Goal: Task Accomplishment & Management: Manage account settings

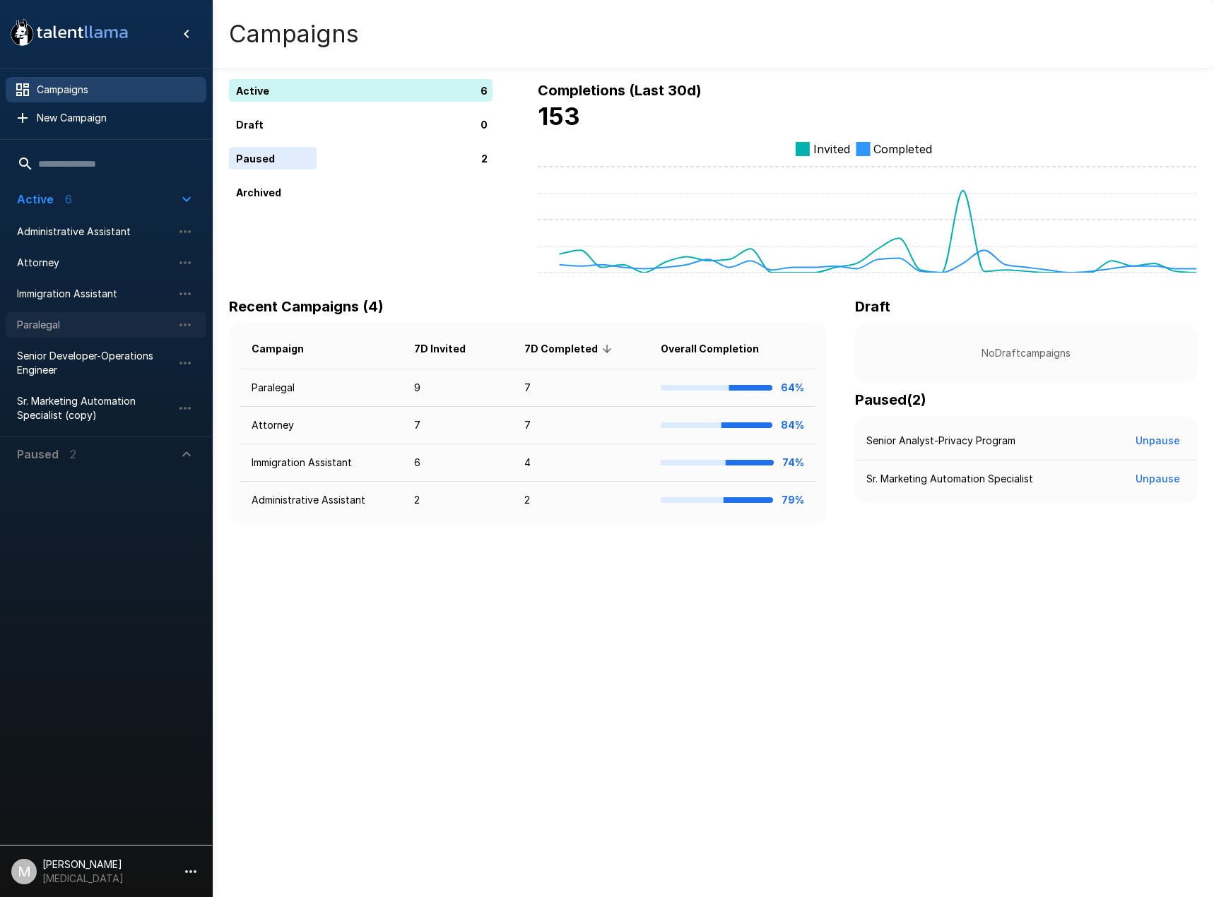
click at [63, 324] on span "Paralegal" at bounding box center [94, 325] width 155 height 14
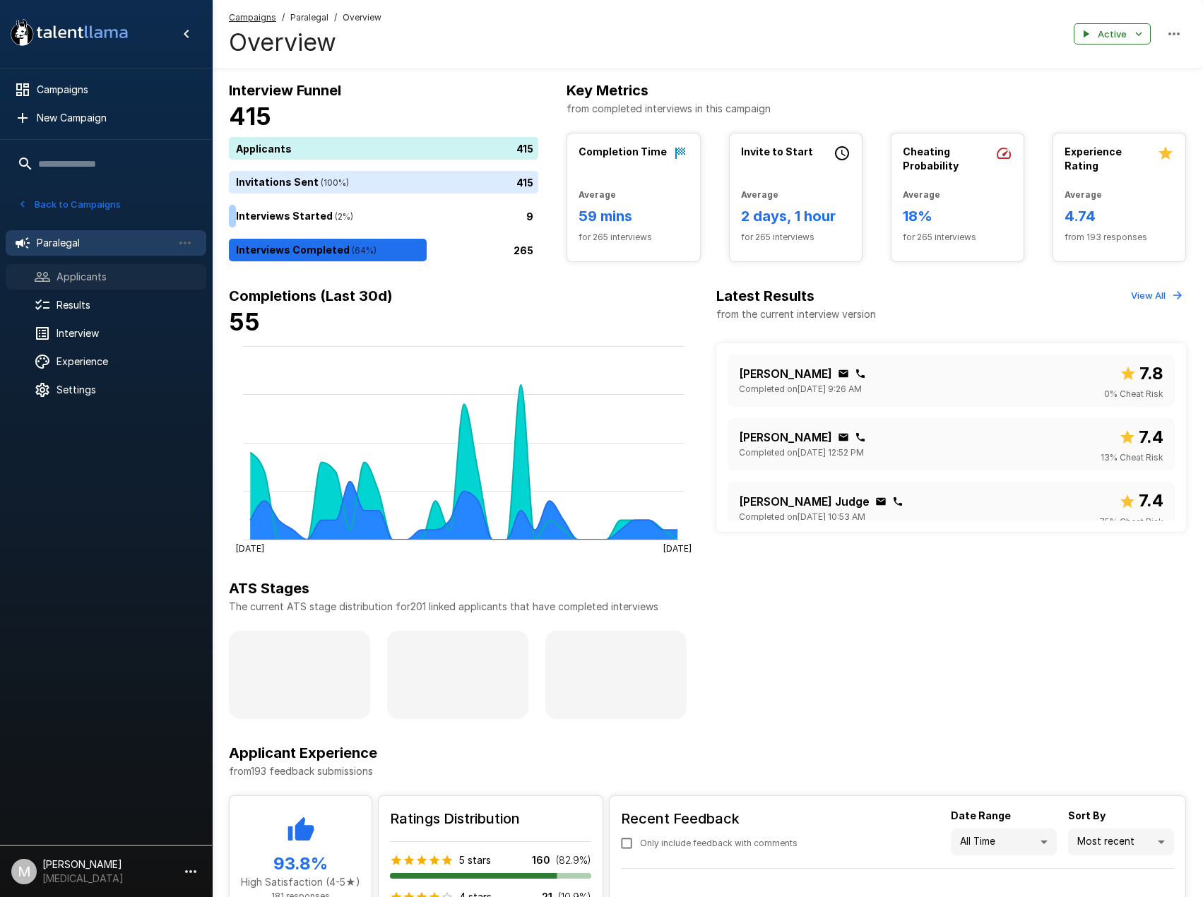
click at [81, 268] on div "Applicants" at bounding box center [106, 276] width 201 height 25
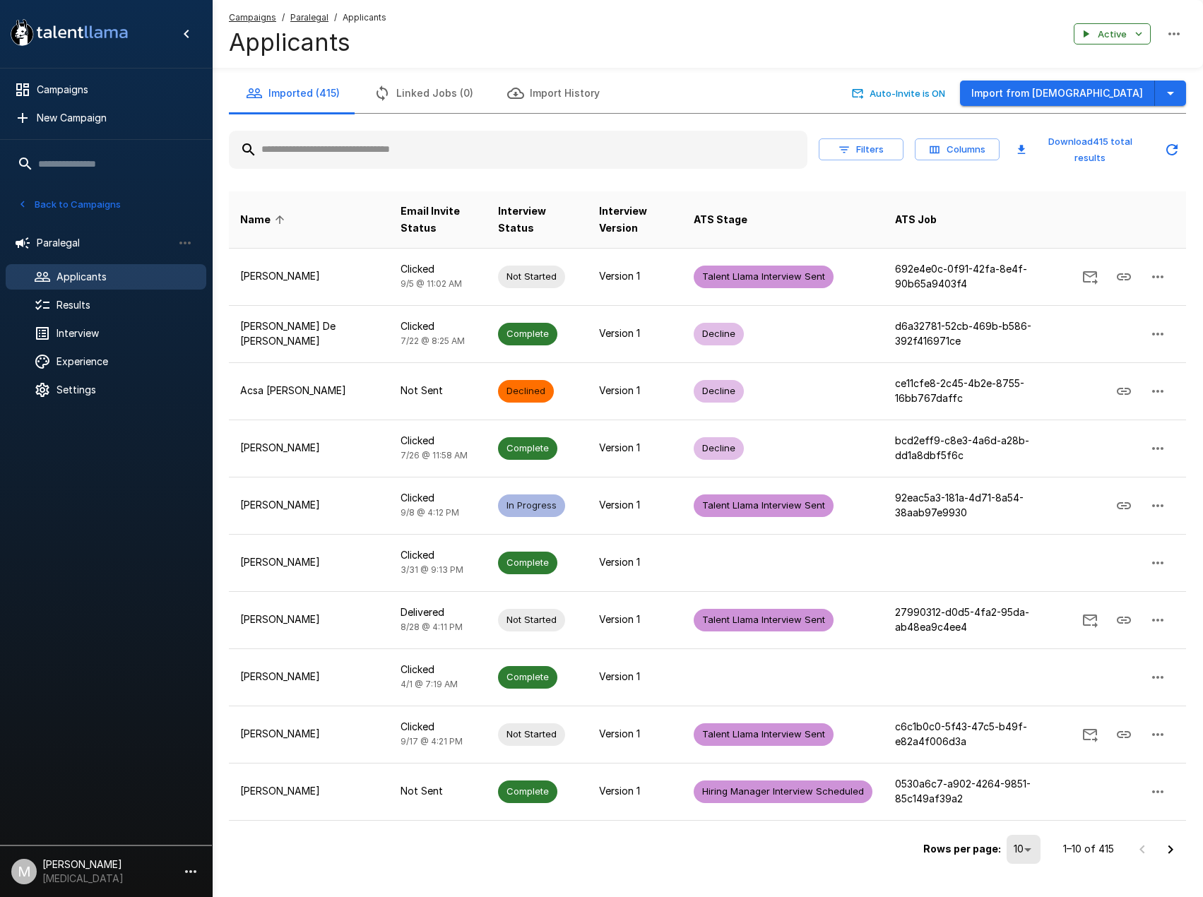
click at [376, 147] on input "text" at bounding box center [518, 149] width 579 height 25
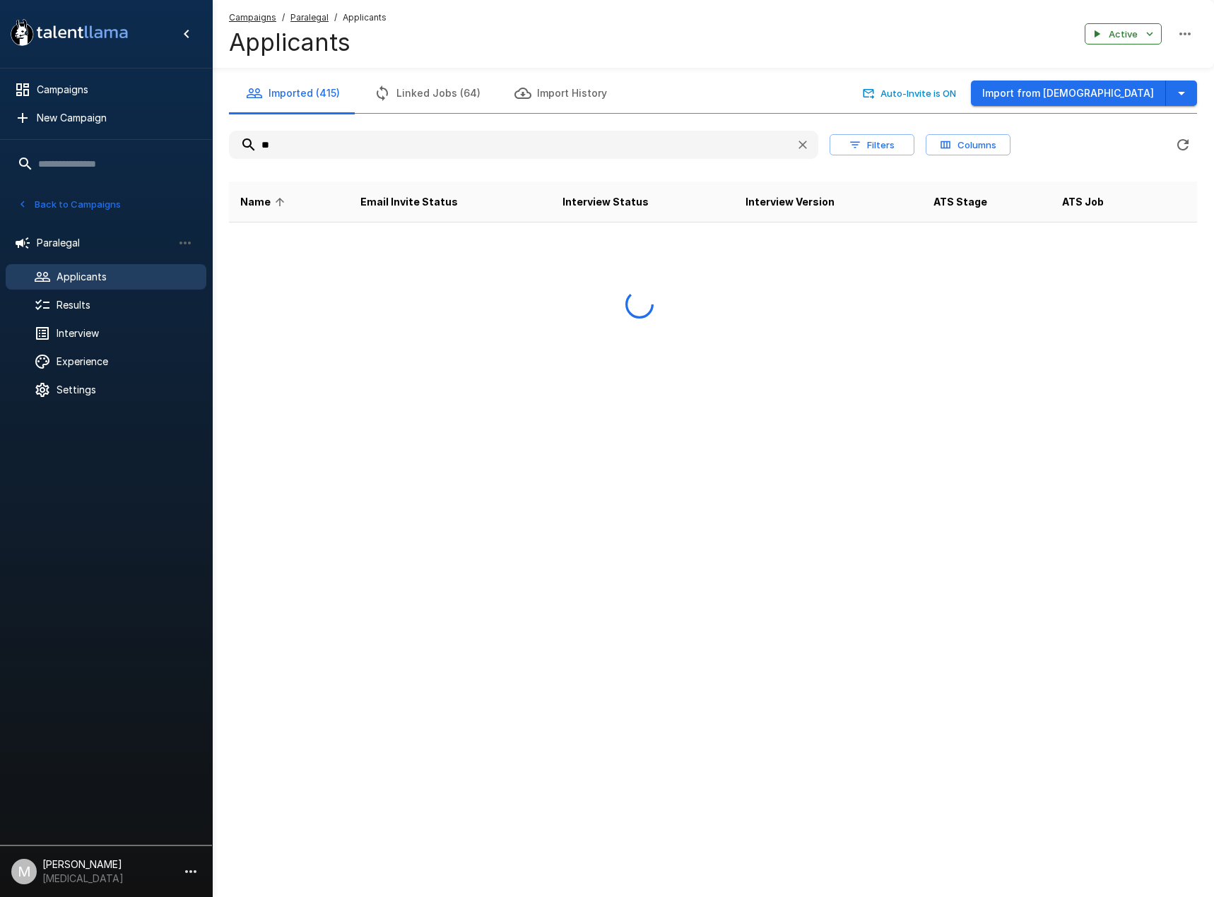
type input "*"
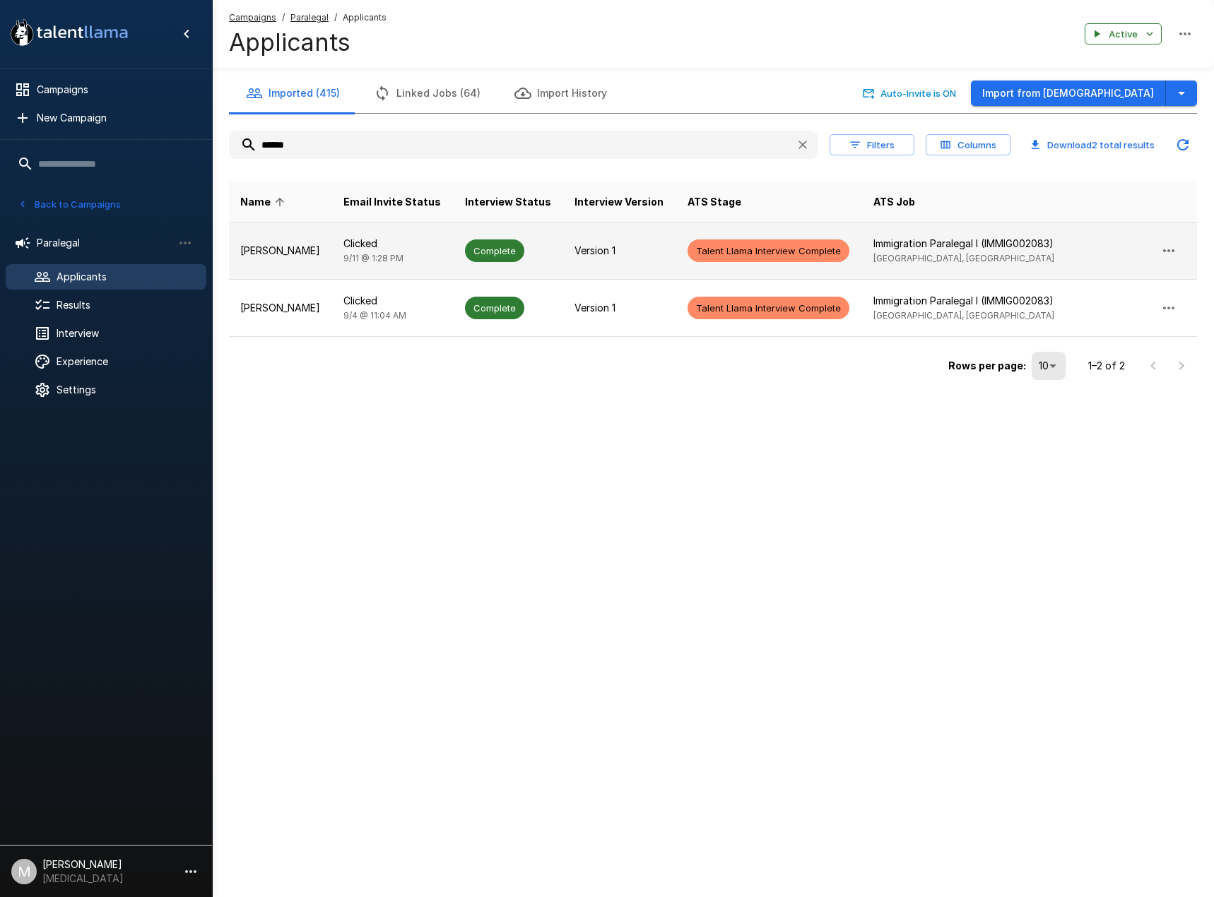
type input "******"
click at [343, 245] on p "Clicked" at bounding box center [392, 244] width 99 height 14
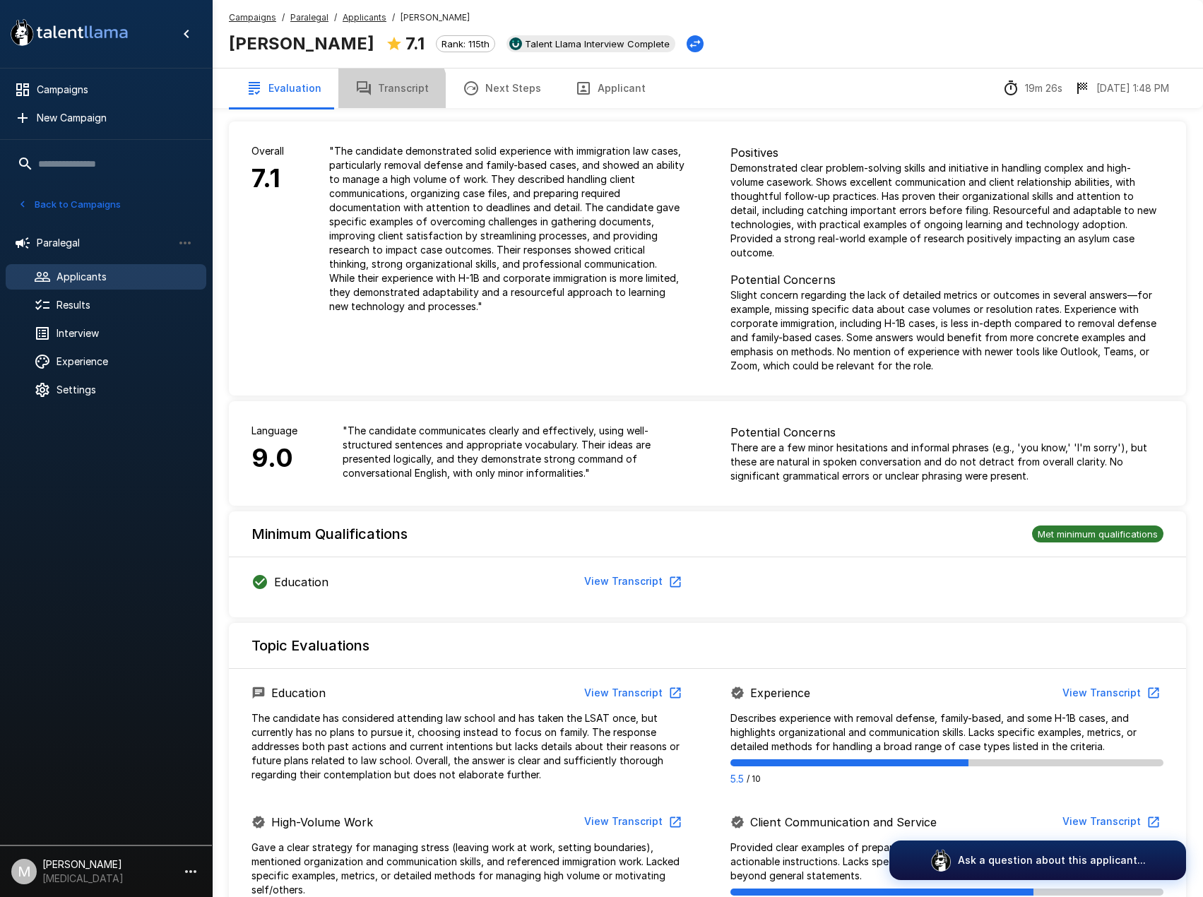
click at [370, 94] on button "Transcript" at bounding box center [391, 89] width 107 height 40
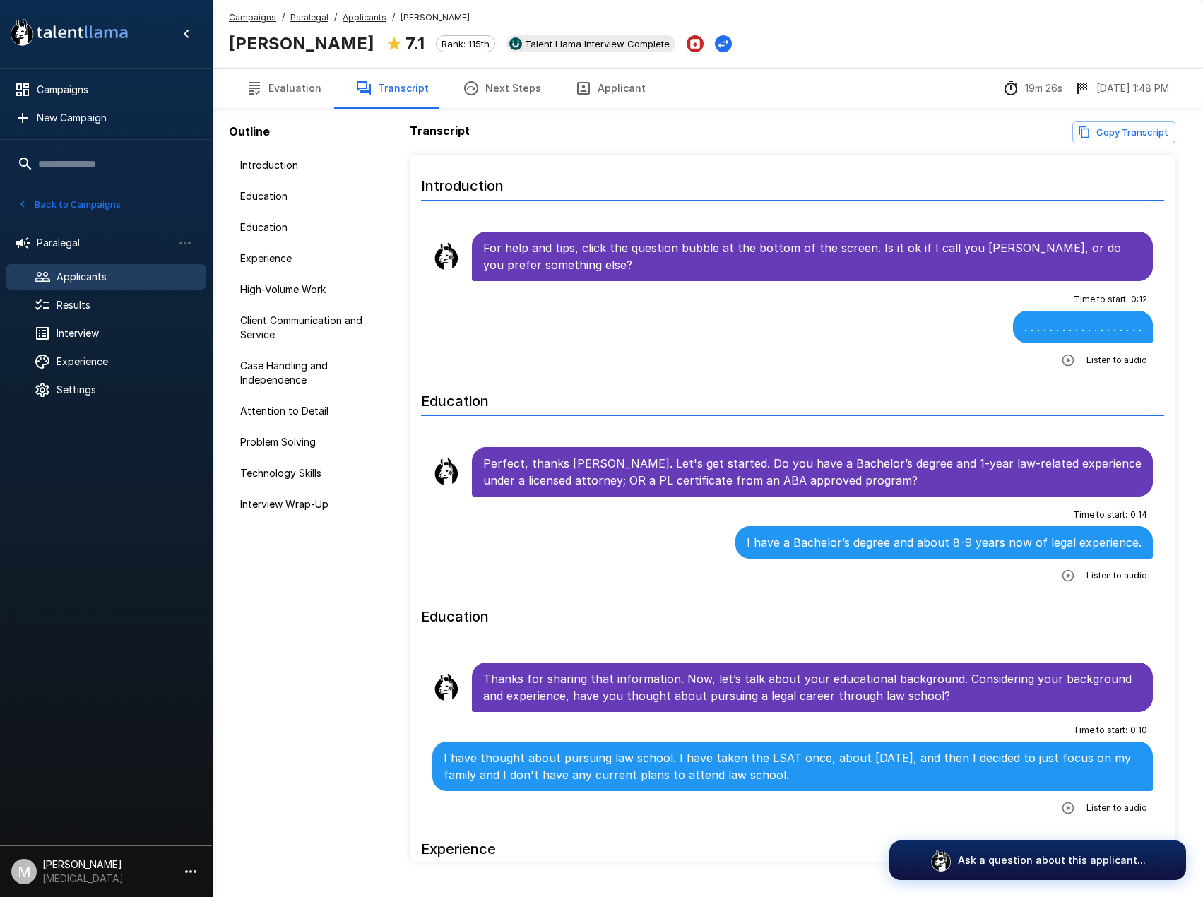
drag, startPoint x: 283, startPoint y: 91, endPoint x: 314, endPoint y: 104, distance: 33.6
click at [282, 91] on button "Evaluation" at bounding box center [283, 89] width 109 height 40
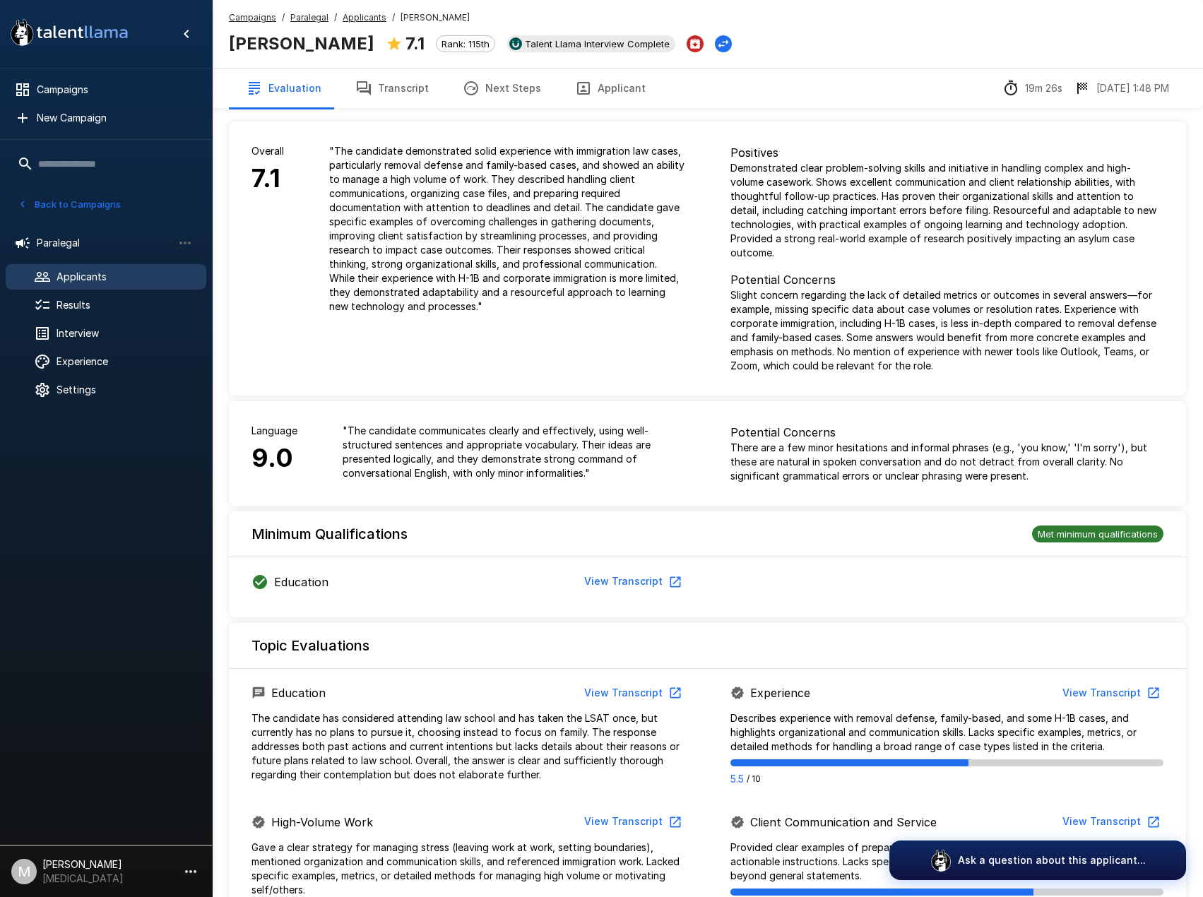
click at [582, 87] on button "Applicant" at bounding box center [610, 89] width 105 height 40
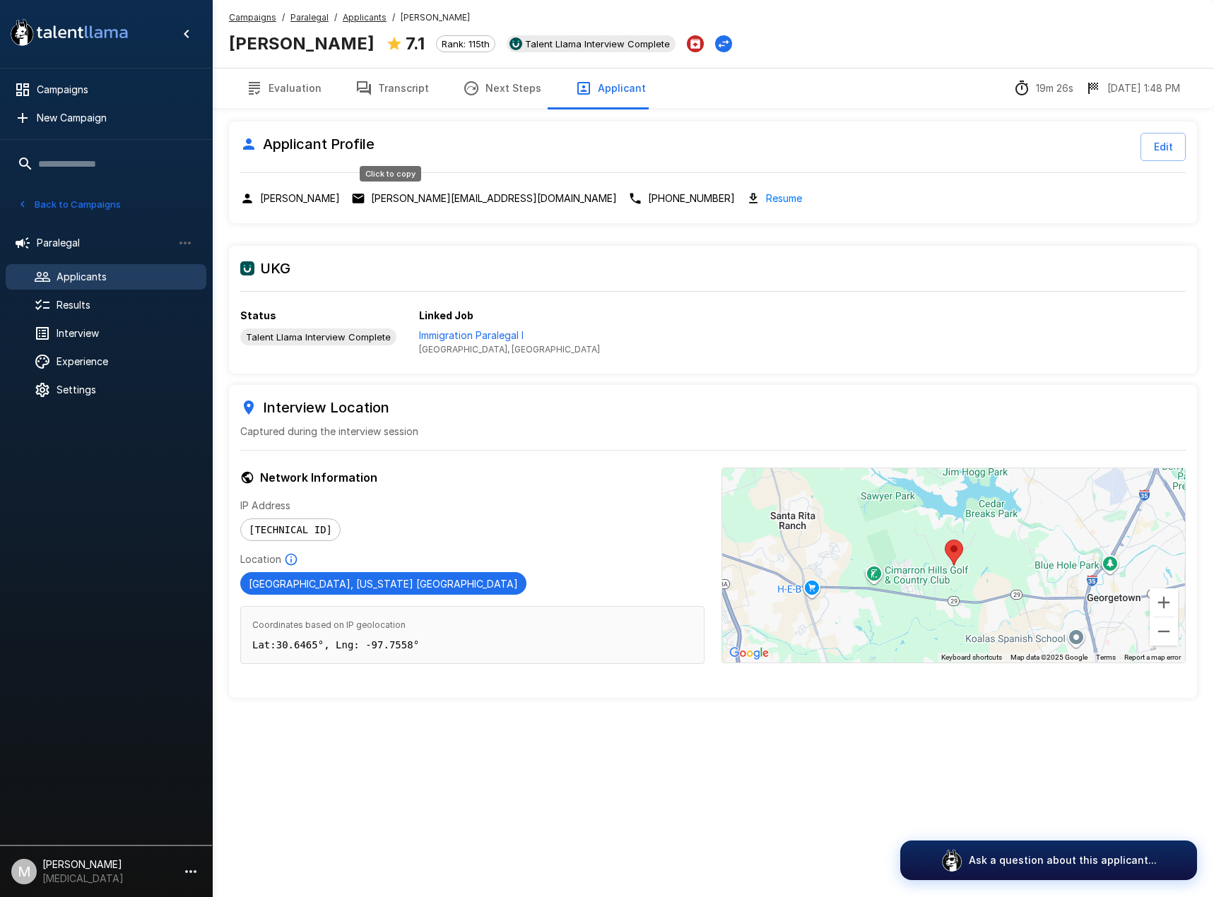
click at [410, 196] on p "[PERSON_NAME][EMAIL_ADDRESS][DOMAIN_NAME]" at bounding box center [494, 198] width 246 height 14
